Goal: Check status: Check status

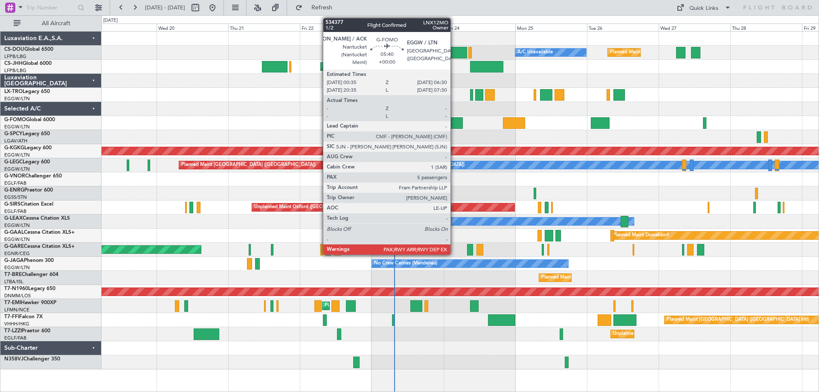
click at [454, 121] on div at bounding box center [454, 123] width 18 height 12
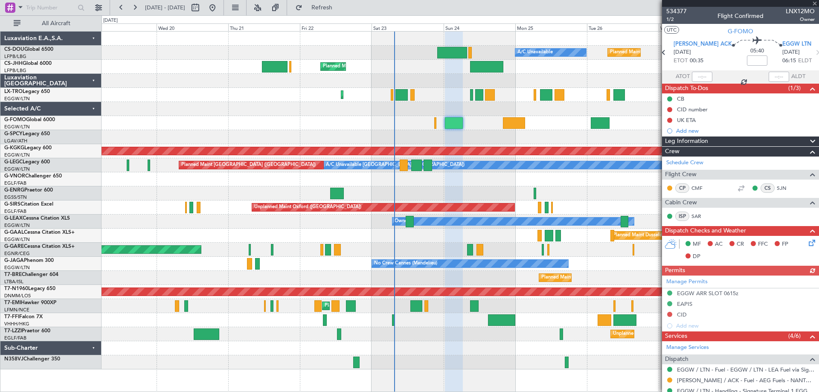
scroll to position [198, 0]
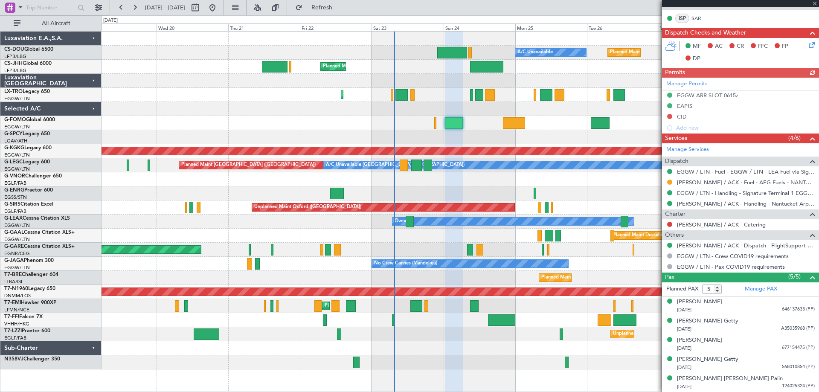
click at [813, 4] on div at bounding box center [740, 3] width 157 height 7
click at [813, 3] on span at bounding box center [815, 4] width 9 height 8
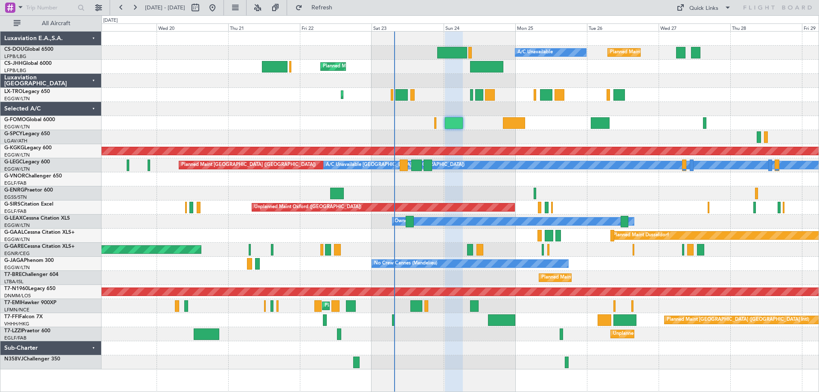
type input "0"
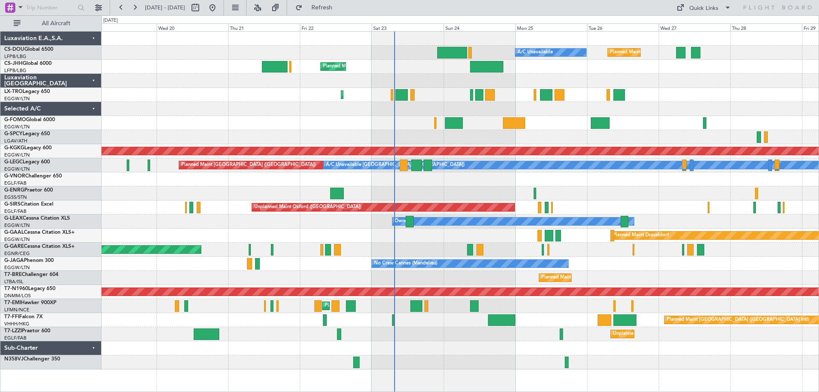
scroll to position [0, 0]
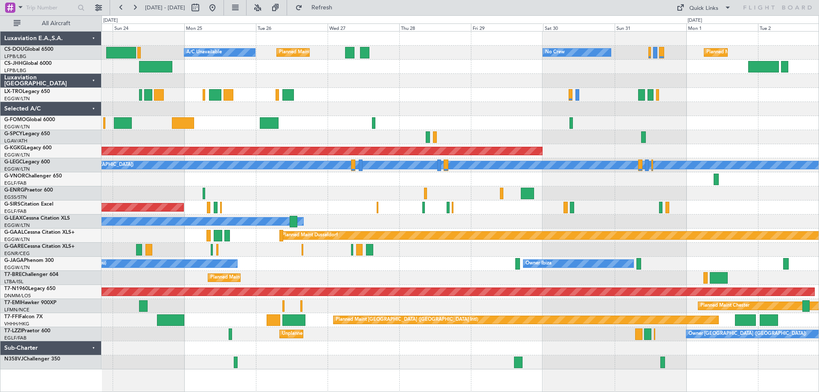
click at [323, 186] on div "Planned Maint [GEOGRAPHIC_DATA] ([GEOGRAPHIC_DATA]) A/C Unavailable No Crew Pla…" at bounding box center [460, 201] width 717 height 338
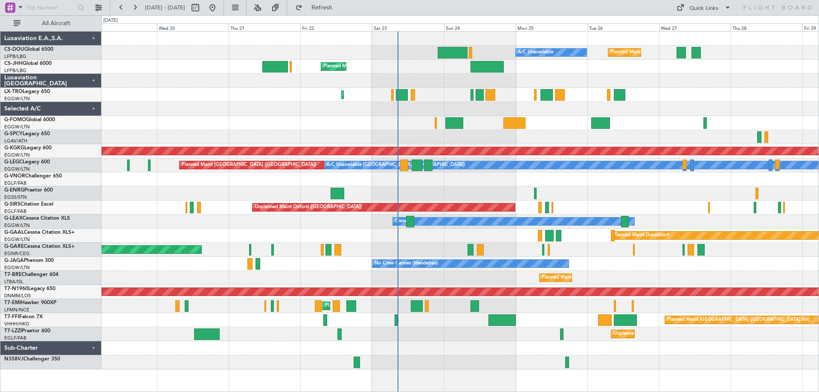
click at [504, 198] on div "Owner" at bounding box center [460, 193] width 717 height 14
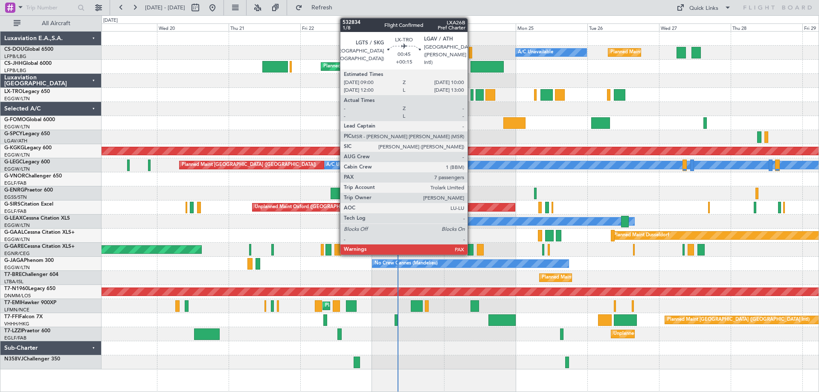
click at [472, 97] on div at bounding box center [472, 95] width 3 height 12
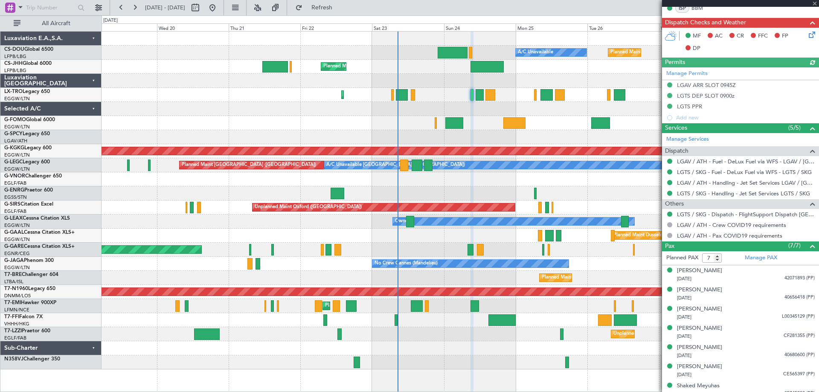
scroll to position [205, 0]
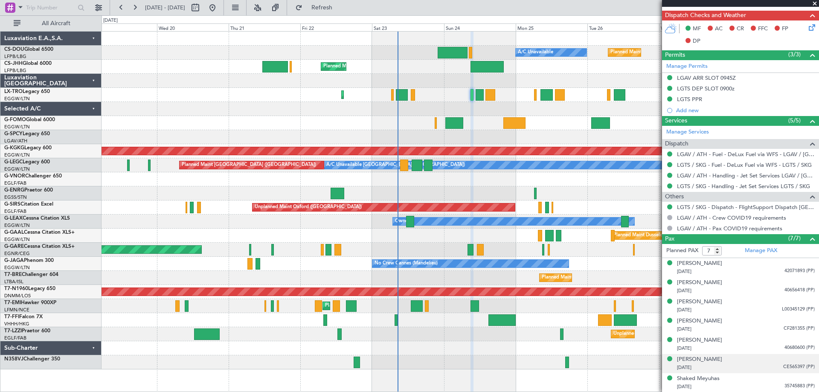
click at [791, 366] on span "CE565397 (PP)" at bounding box center [800, 367] width 32 height 7
click at [807, 377] on img at bounding box center [811, 378] width 8 height 8
click at [792, 324] on div "[PERSON_NAME] [DATE] CF281355 (PP)" at bounding box center [746, 325] width 138 height 17
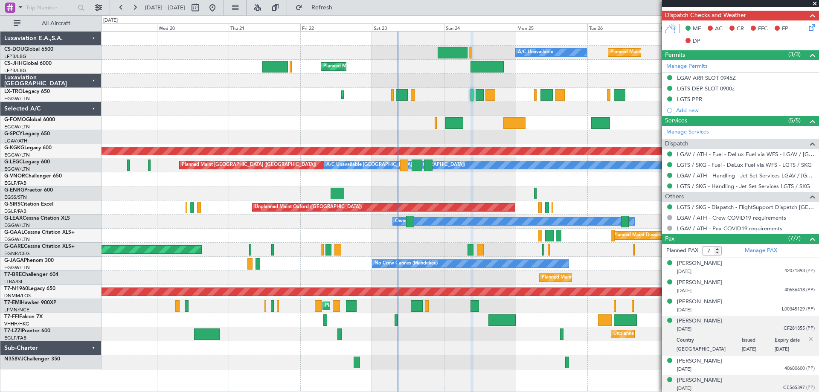
click at [807, 339] on img at bounding box center [811, 339] width 8 height 8
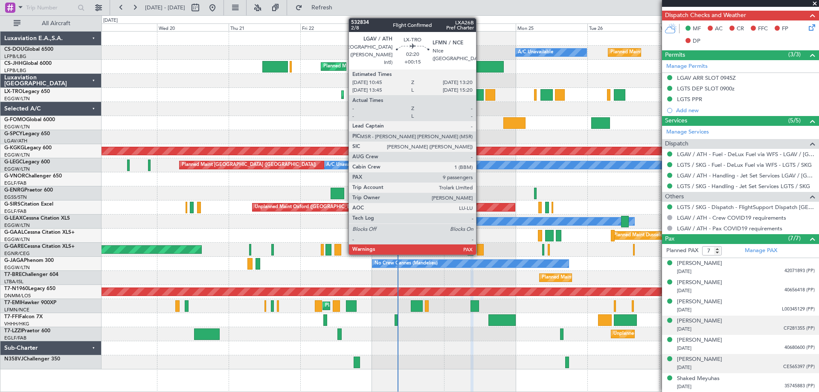
click at [480, 95] on div at bounding box center [480, 95] width 8 height 12
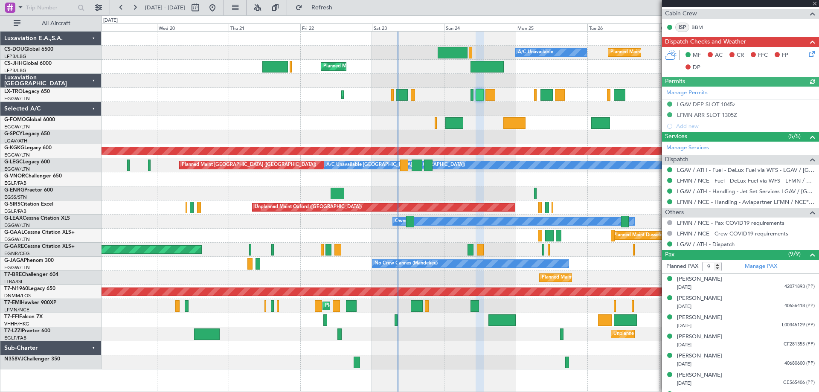
scroll to position [233, 0]
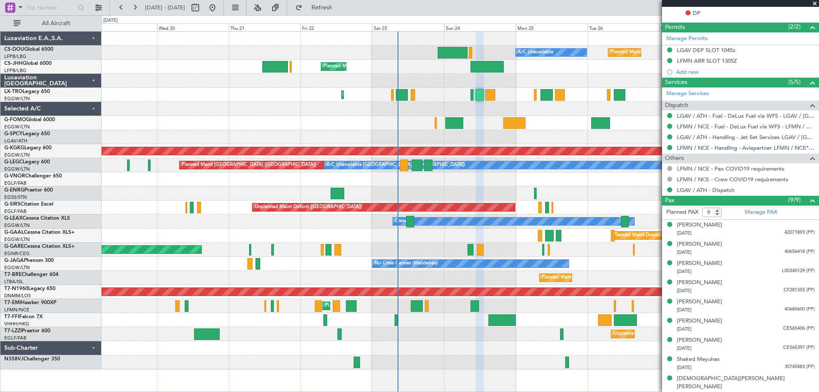
click at [815, 4] on span at bounding box center [815, 4] width 9 height 8
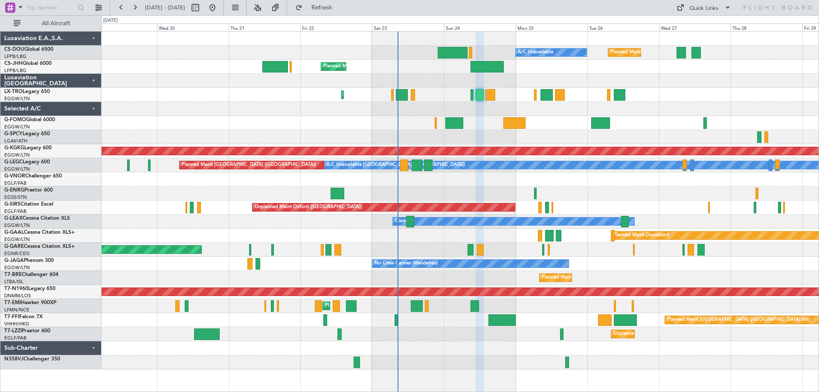
type input "0"
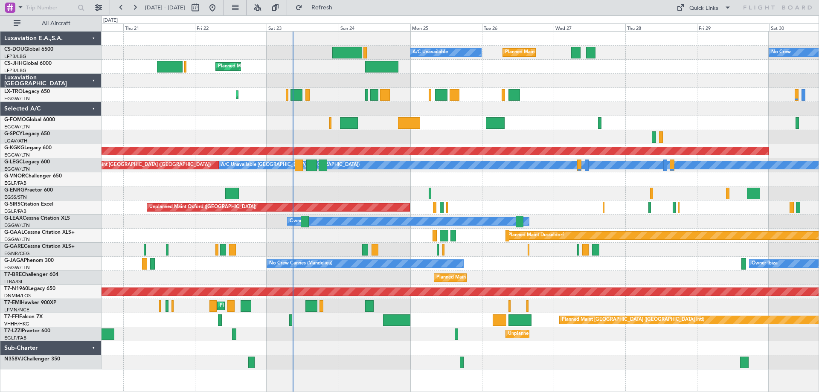
click at [233, 39] on div at bounding box center [460, 39] width 717 height 14
